Goal: Task Accomplishment & Management: Manage account settings

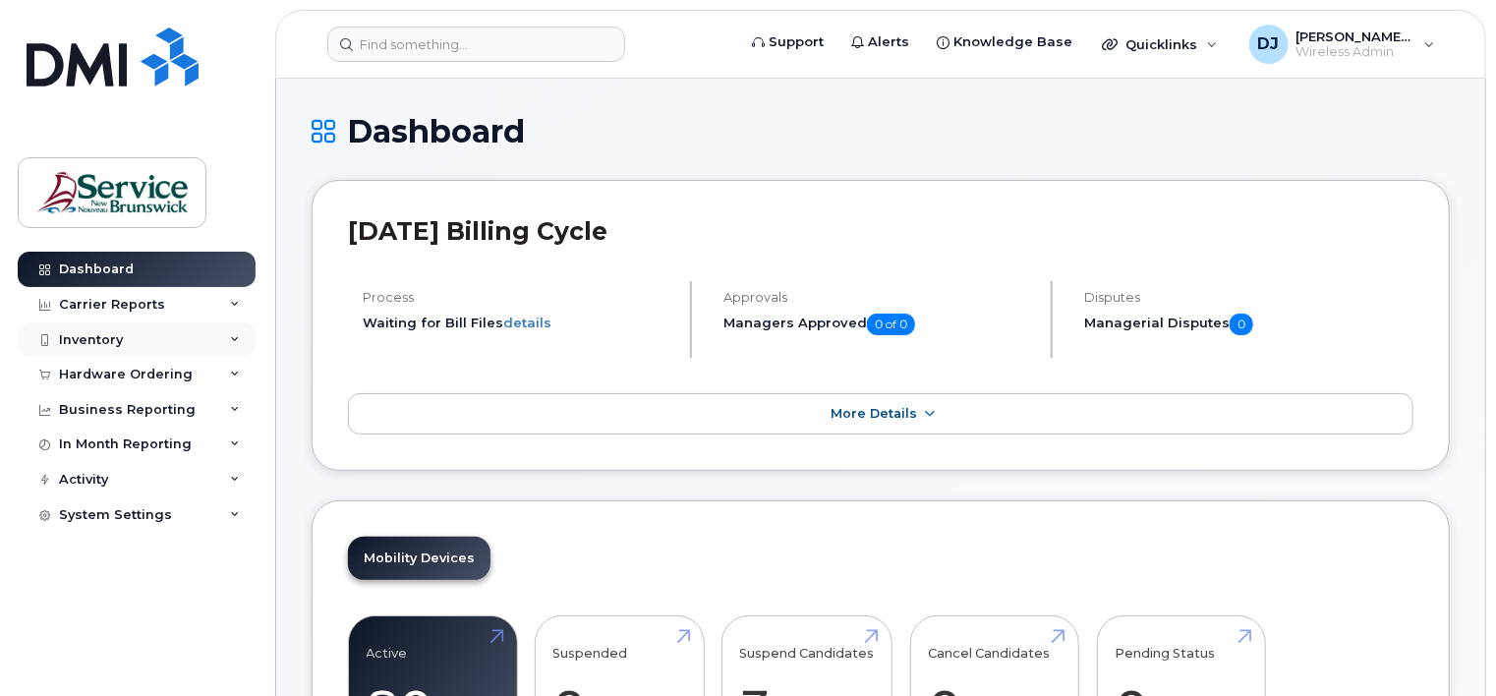
click at [223, 345] on div "Inventory" at bounding box center [137, 339] width 238 height 35
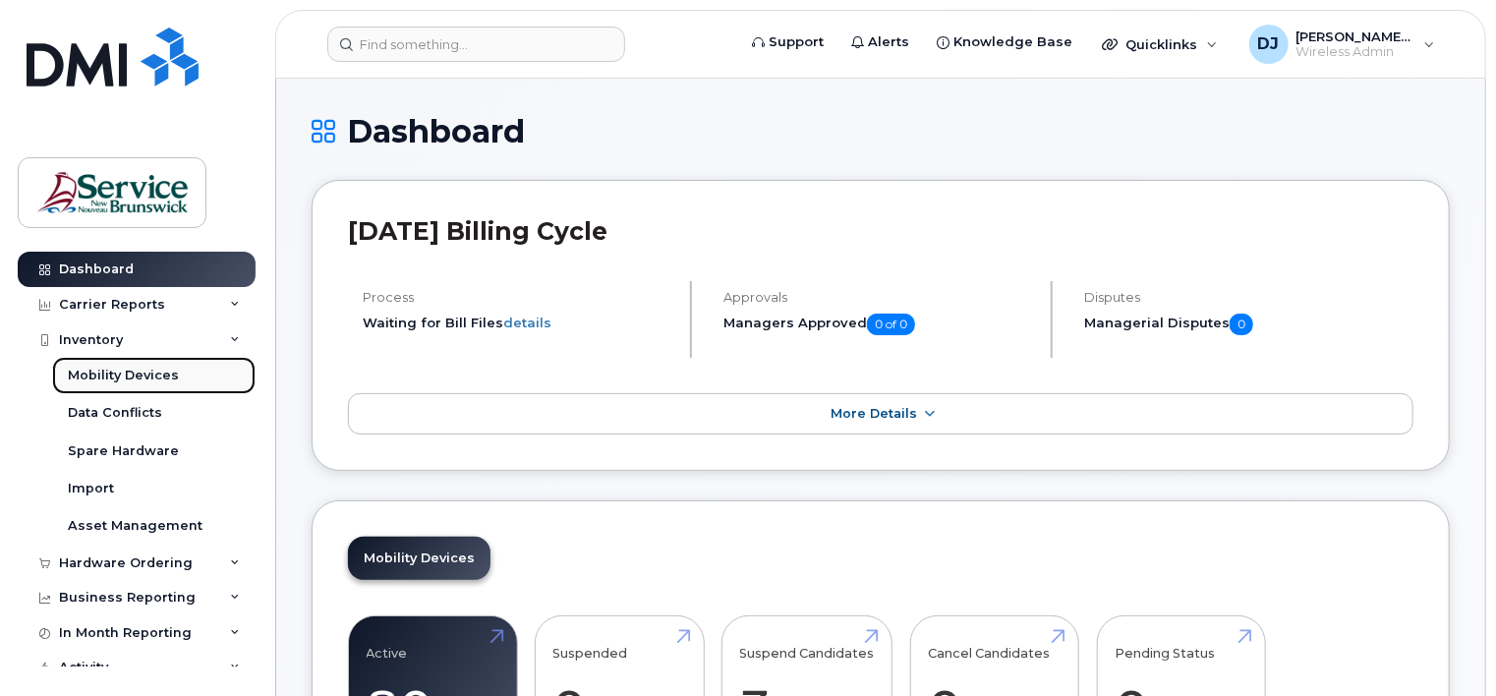
click at [184, 371] on link "Mobility Devices" at bounding box center [154, 375] width 204 height 37
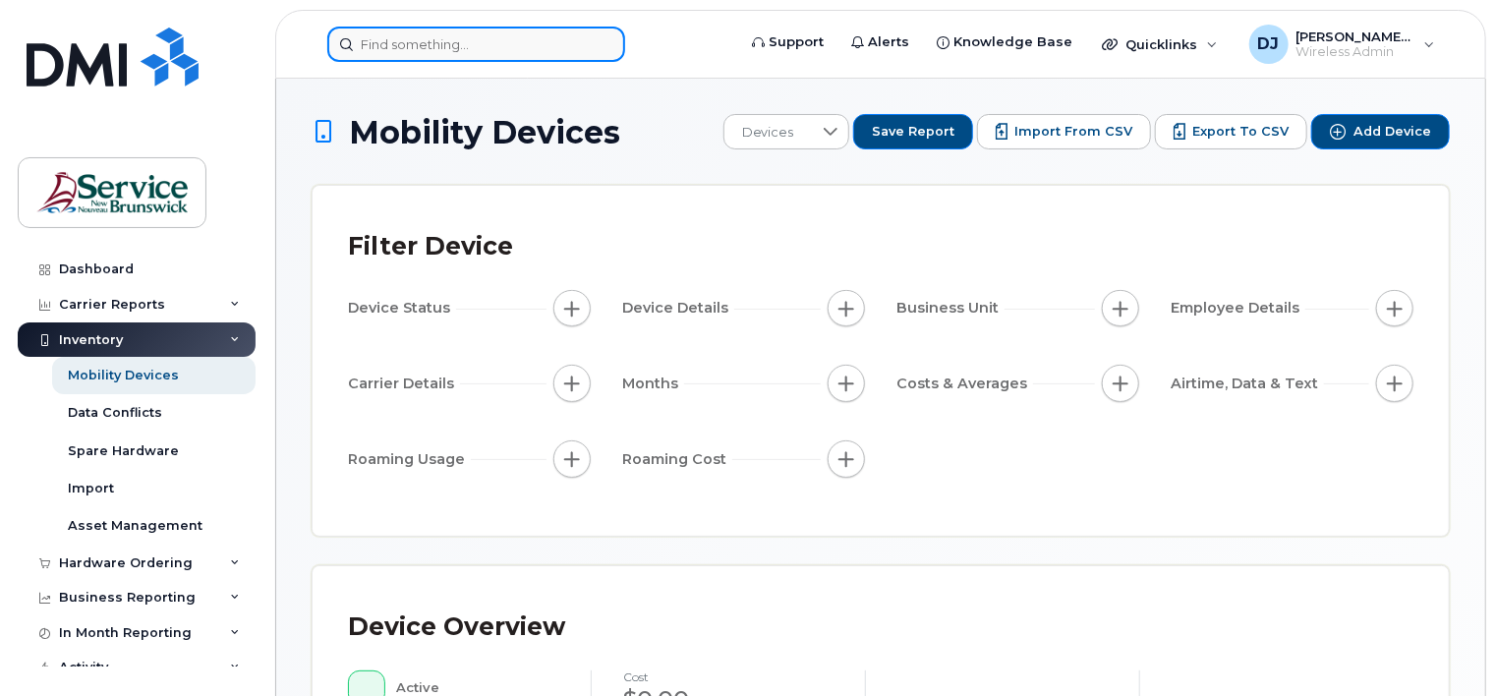
click at [439, 40] on input at bounding box center [476, 44] width 298 height 35
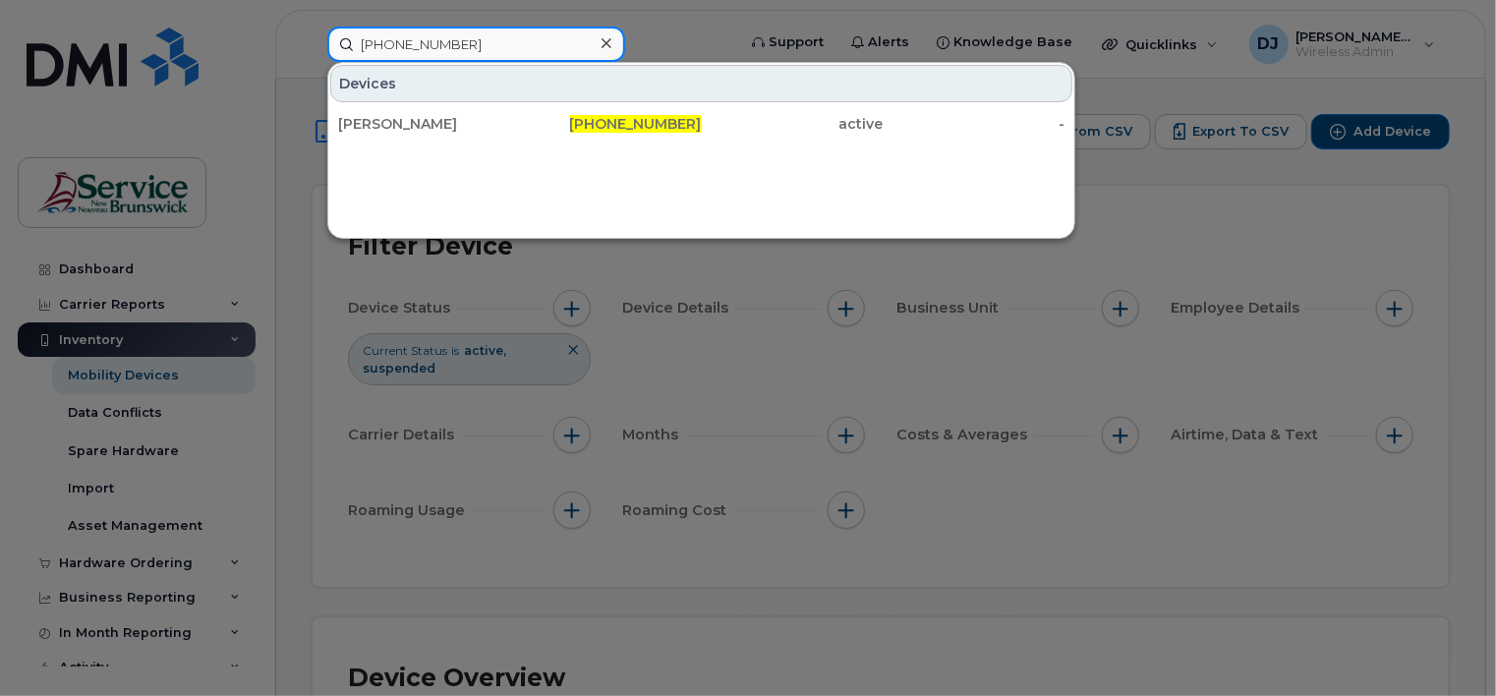
type input "[PHONE_NUMBER]"
click at [511, 45] on input "[PHONE_NUMBER]" at bounding box center [476, 44] width 298 height 35
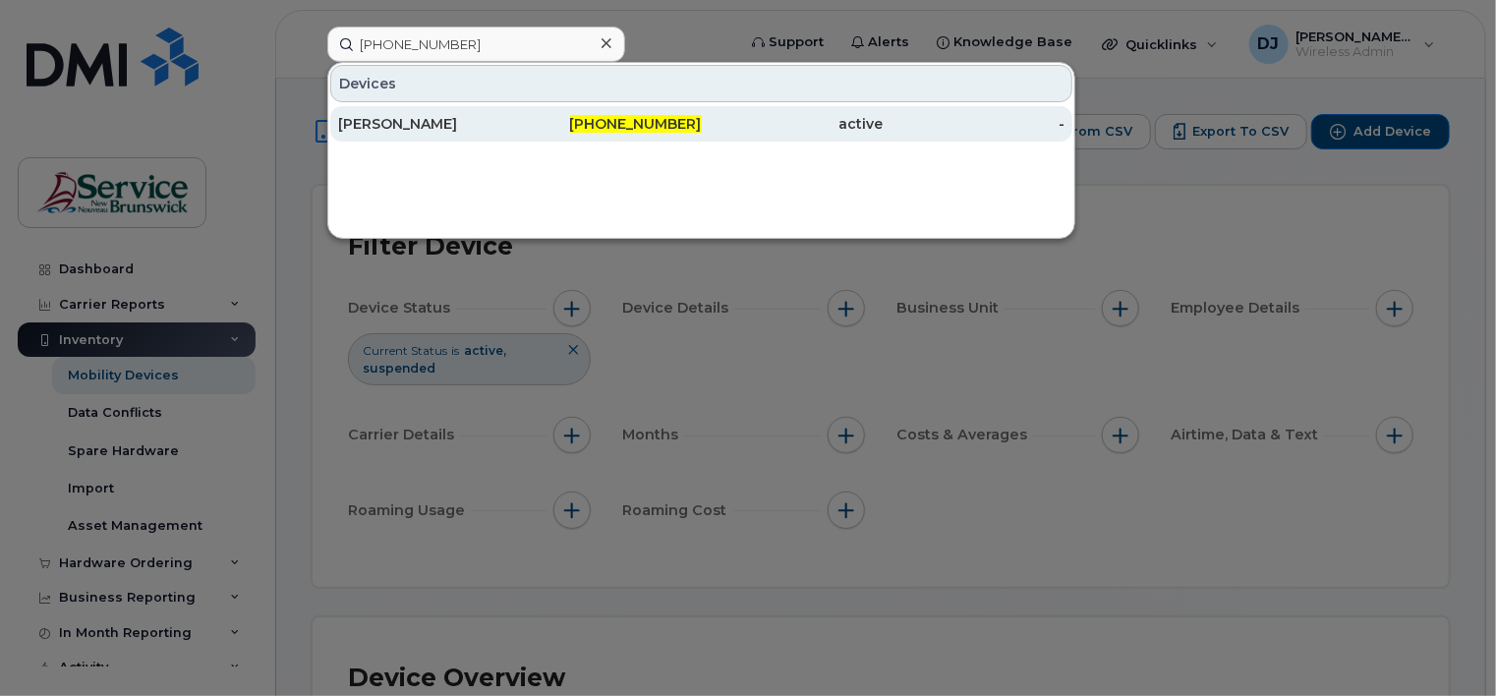
click at [652, 114] on div "[PHONE_NUMBER]" at bounding box center [611, 124] width 182 height 20
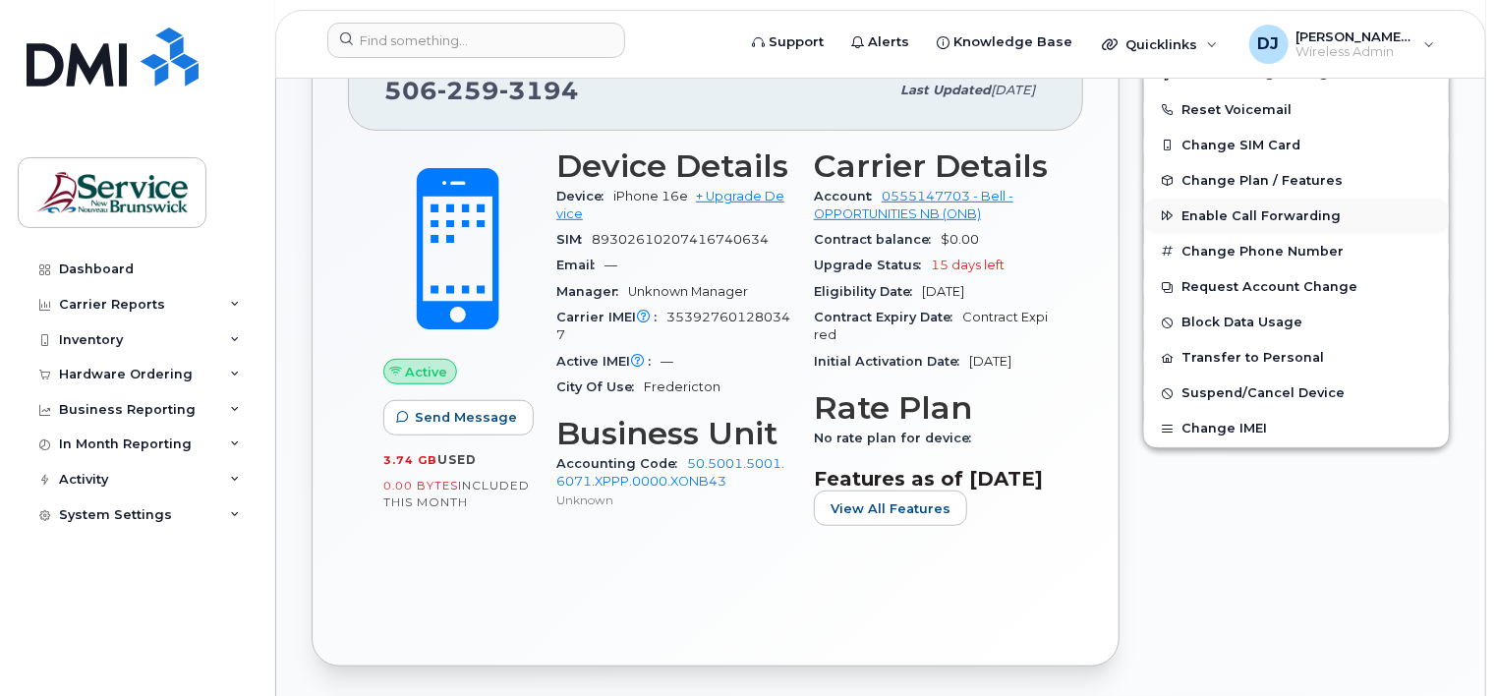
scroll to position [393, 0]
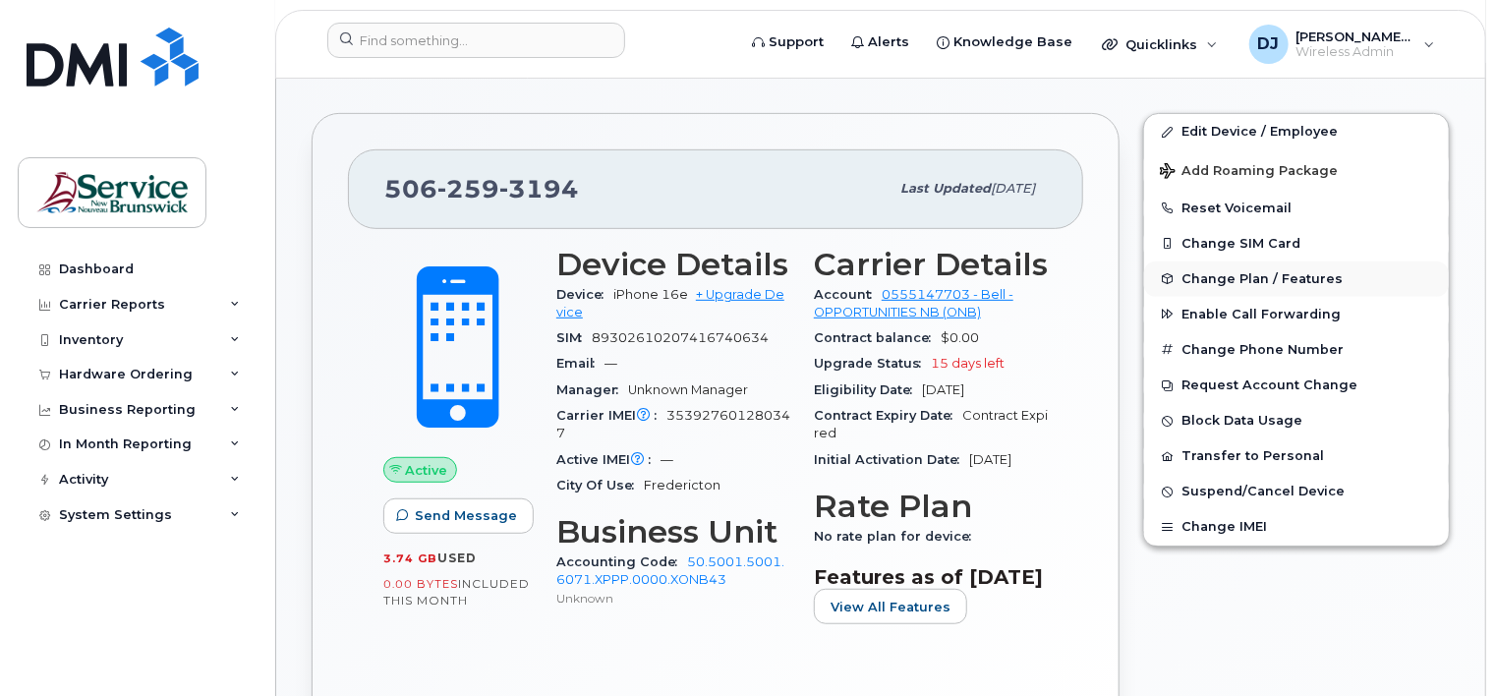
click at [1271, 277] on span "Change Plan / Features" at bounding box center [1262, 278] width 161 height 15
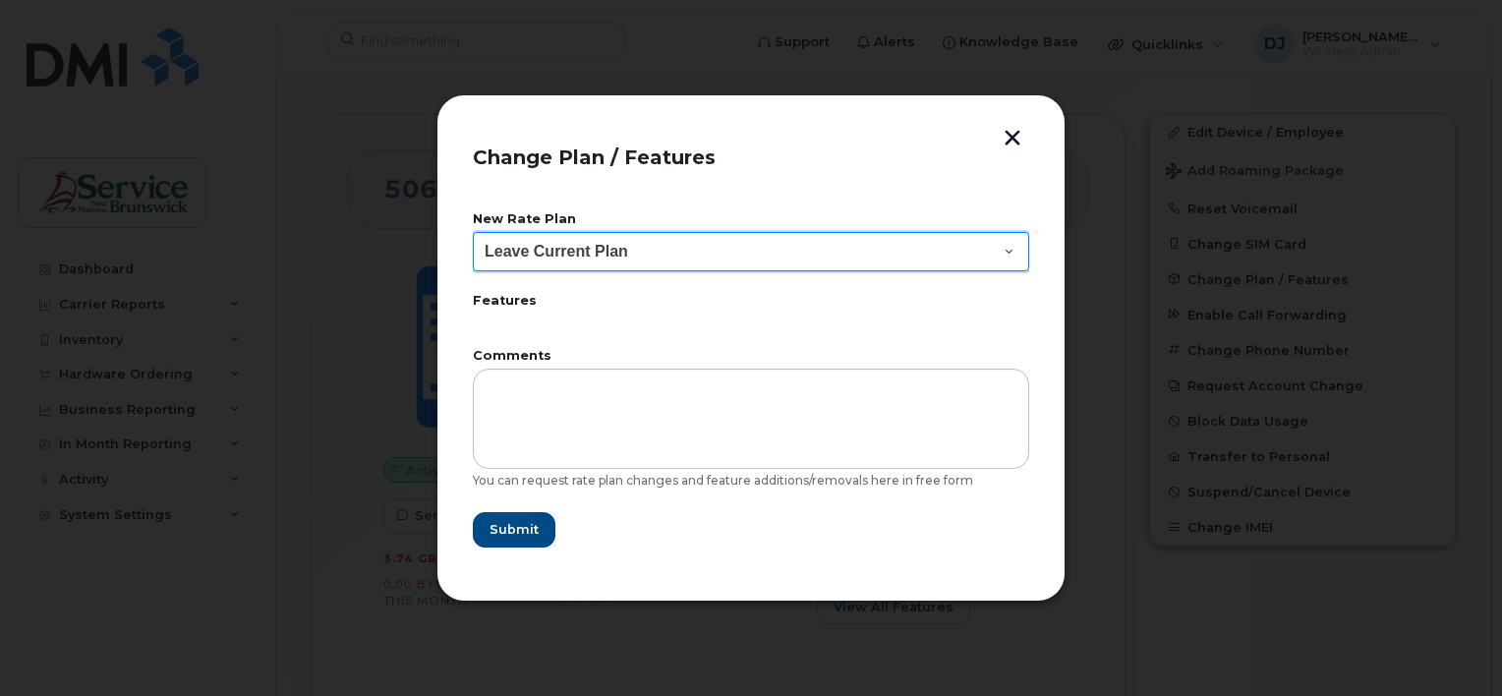
click at [655, 252] on select "Leave Current Plan Corporate Voice" at bounding box center [751, 251] width 556 height 39
select select "6190546"
click at [473, 232] on select "Leave Current Plan Corporate Voice" at bounding box center [751, 251] width 556 height 39
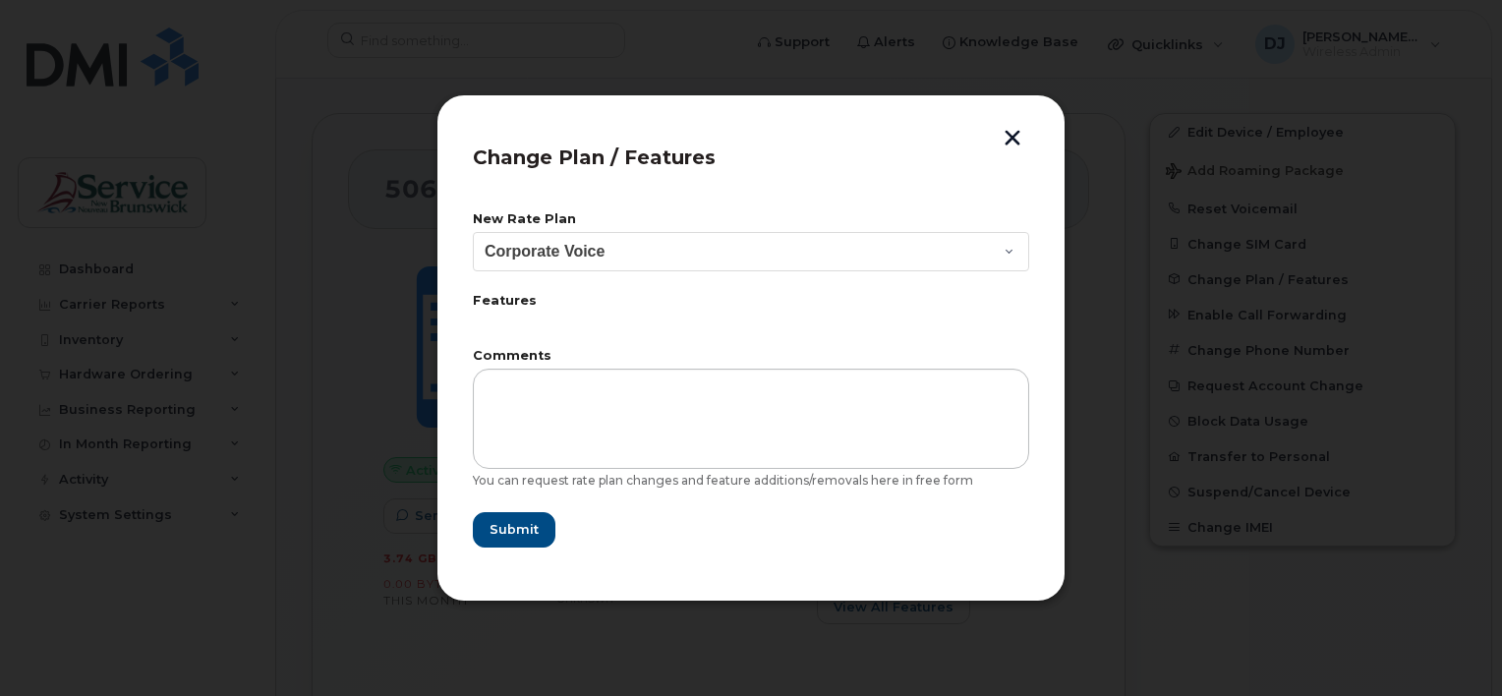
click at [1015, 138] on button "button" at bounding box center [1012, 140] width 29 height 21
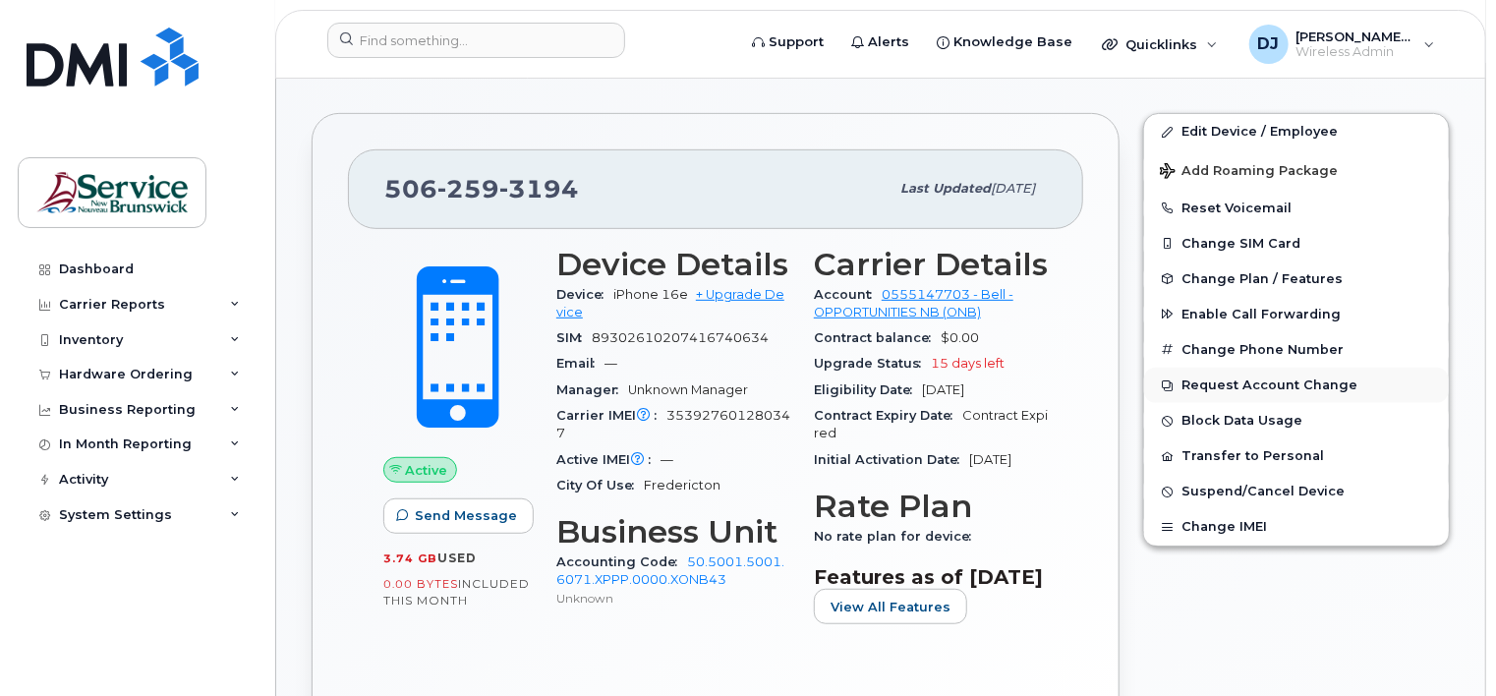
click at [1233, 384] on button "Request Account Change" at bounding box center [1296, 385] width 305 height 35
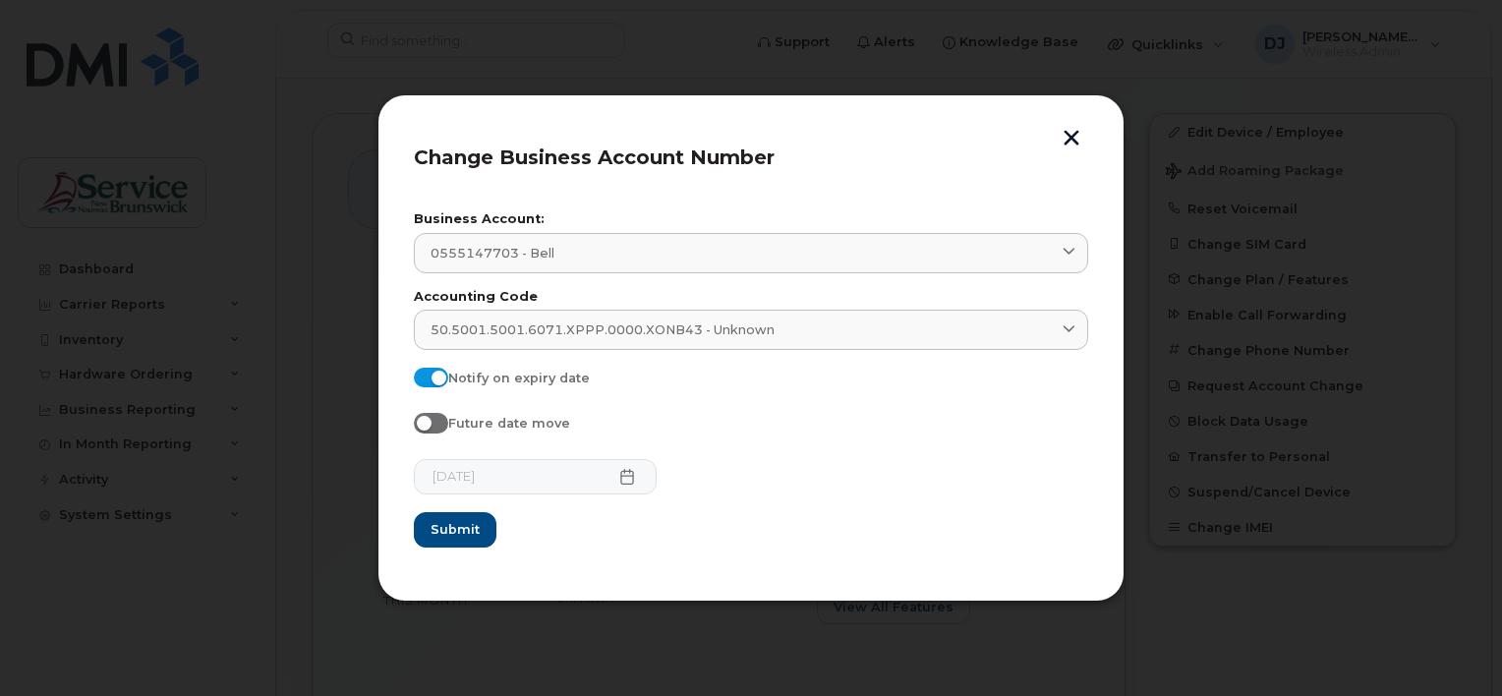
click at [1074, 136] on button "button" at bounding box center [1071, 140] width 29 height 21
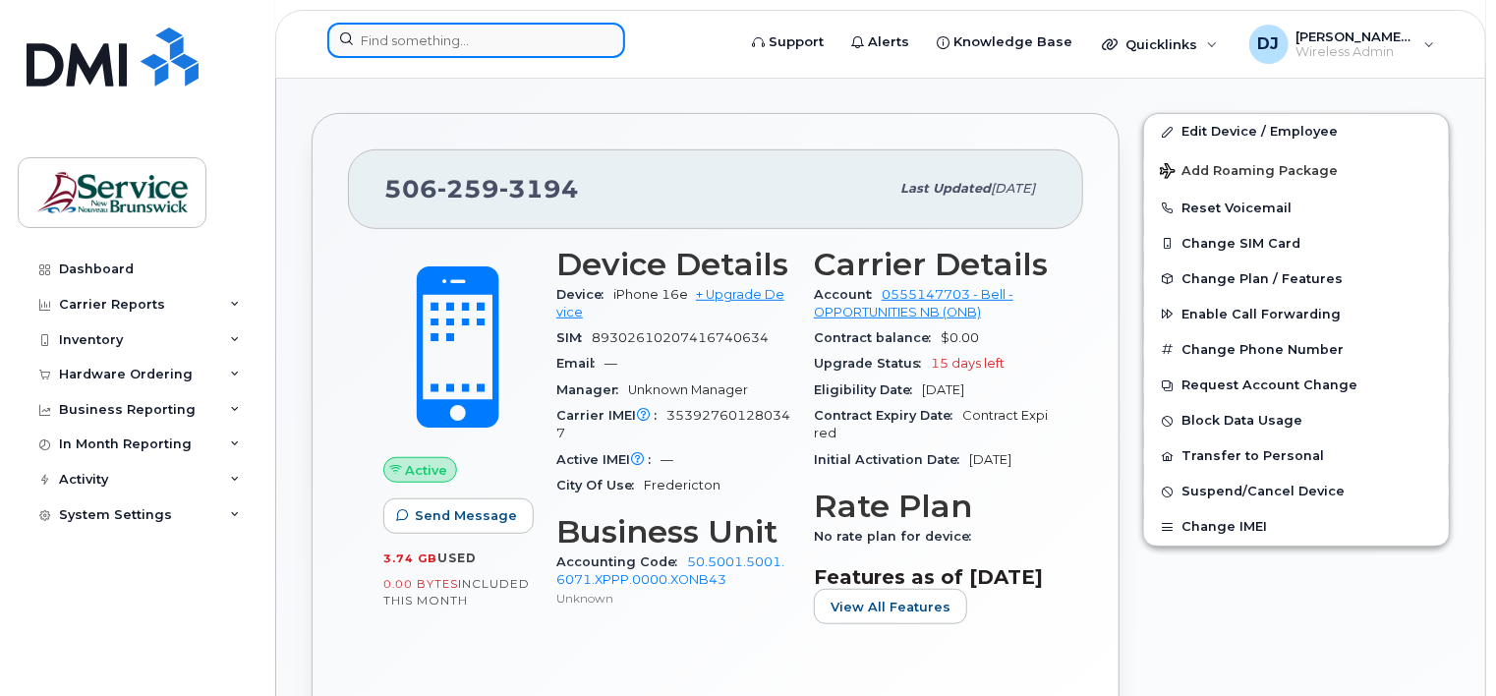
click at [493, 37] on input at bounding box center [476, 40] width 298 height 35
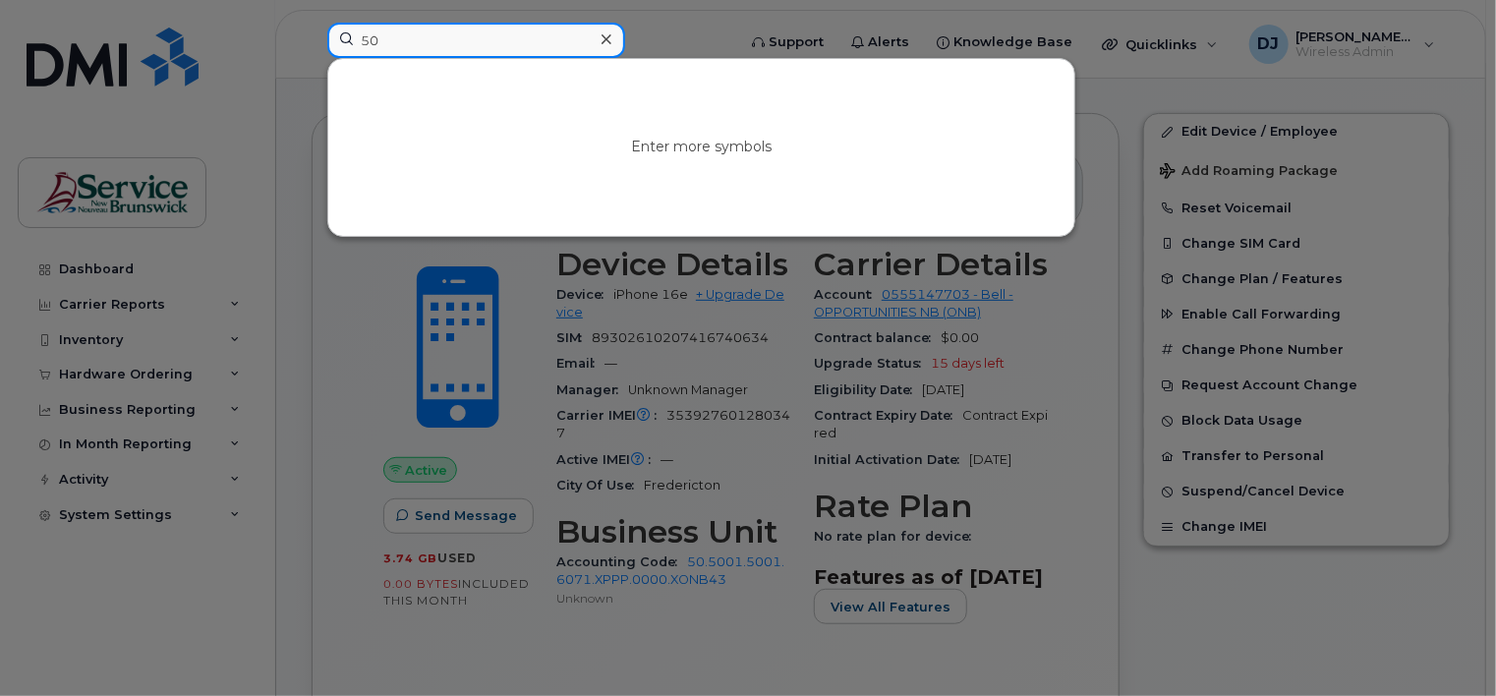
type input "5"
type input "j"
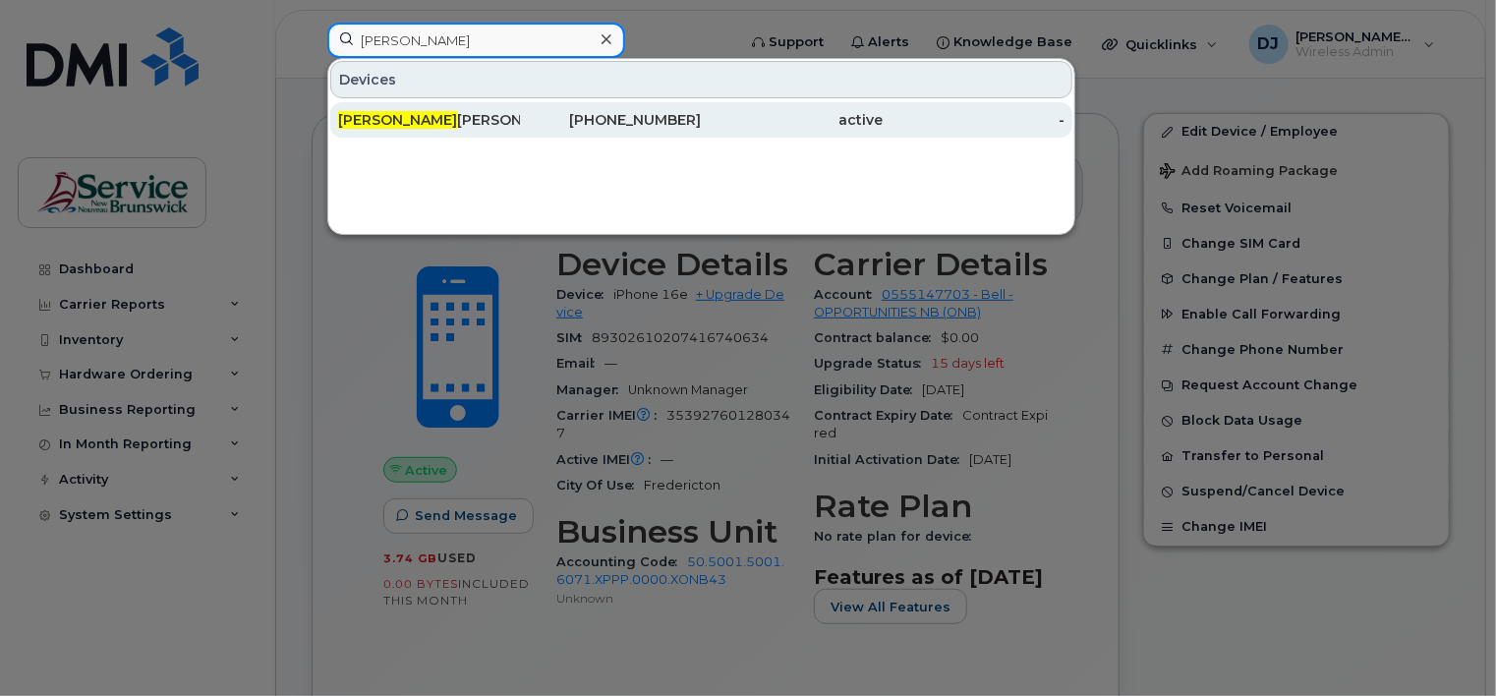
type input "[PERSON_NAME]"
click at [520, 106] on div "[PERSON_NAME]" at bounding box center [611, 119] width 182 height 35
